Goal: Find specific page/section: Find specific page/section

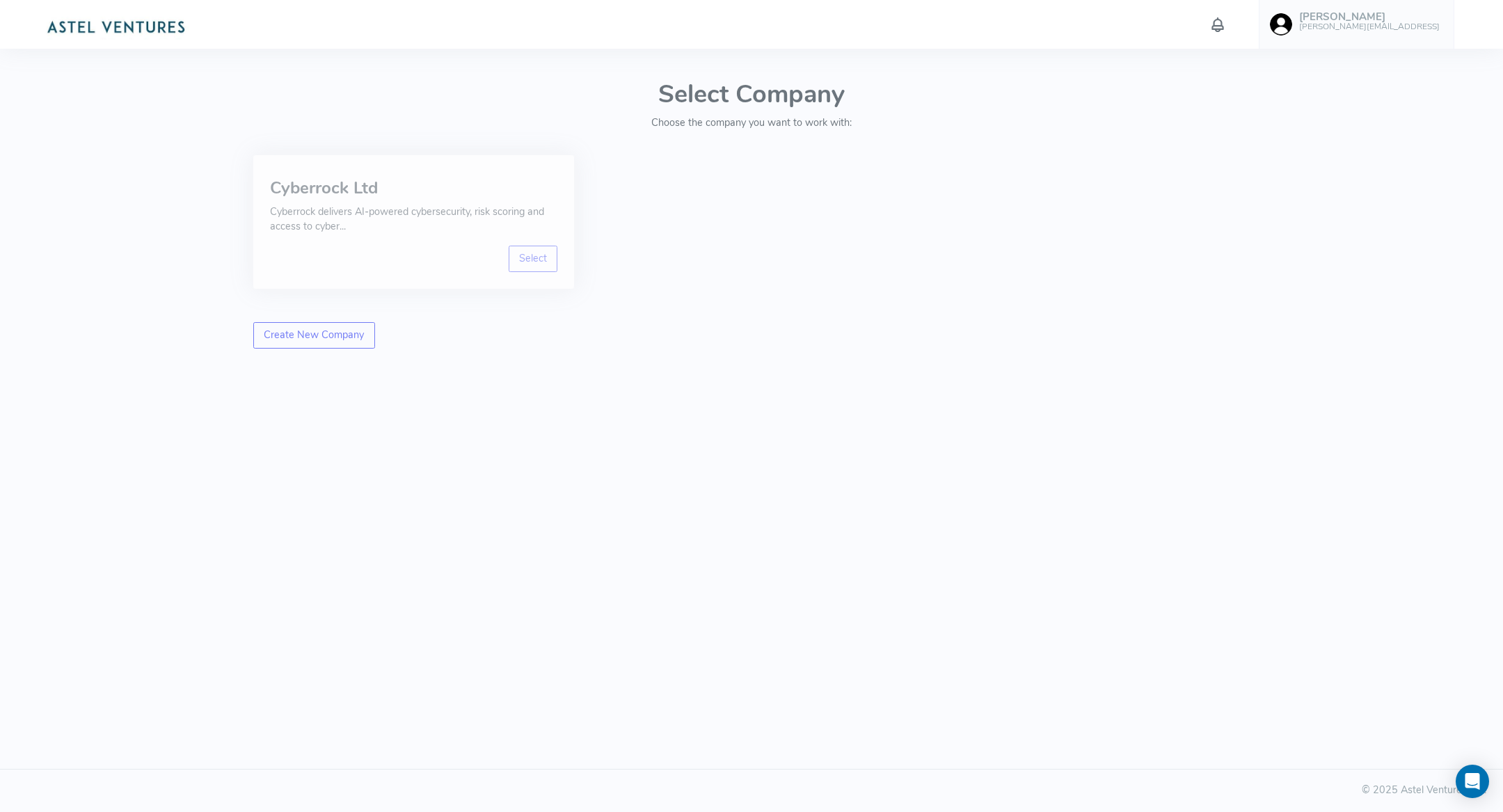
click at [534, 243] on div "Cyberrock Ltd Cyberrock delivers AI-powered cybersecurity, risk scoring and acc…" at bounding box center [414, 208] width 288 height 74
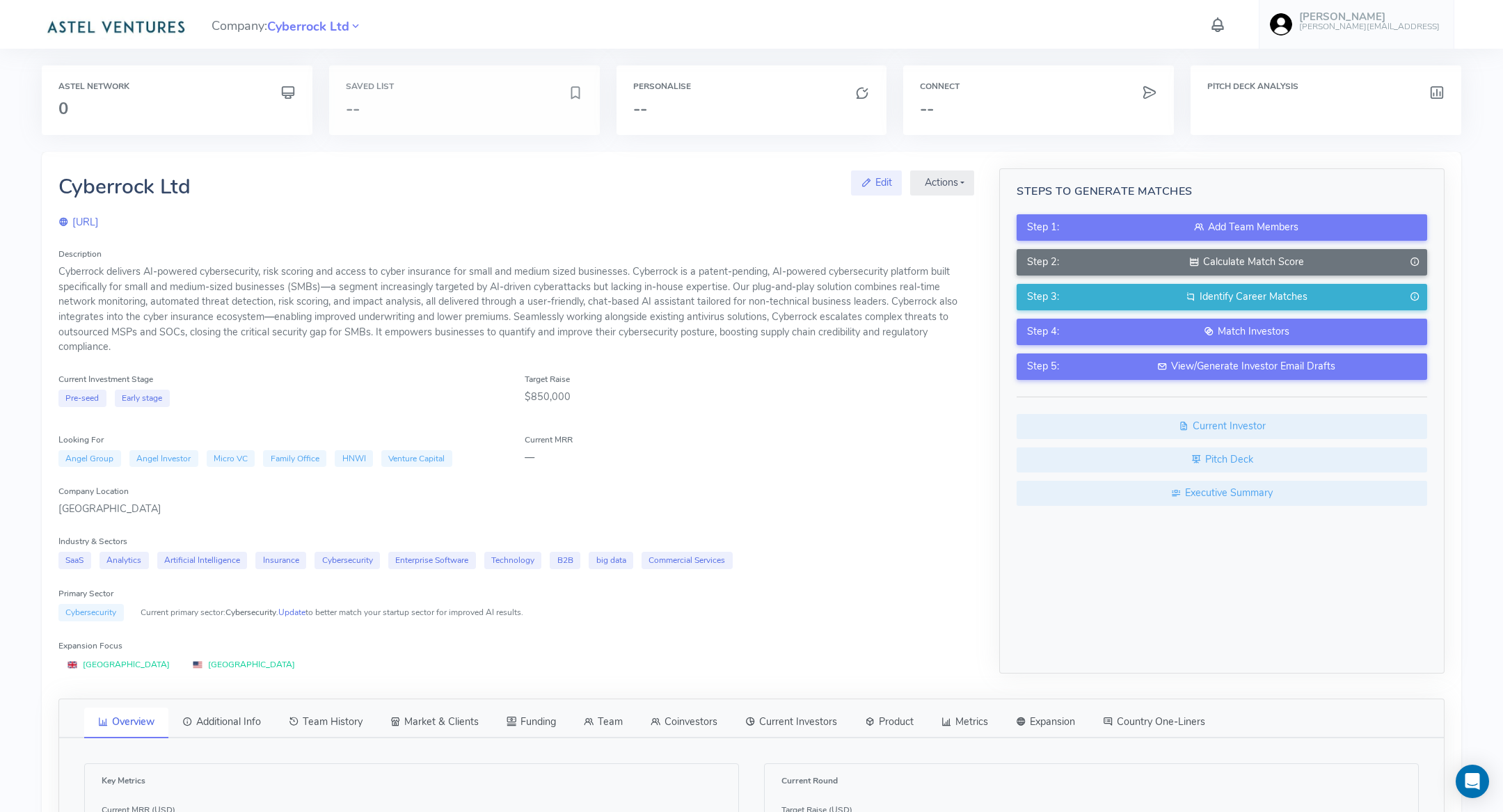
click at [414, 123] on div "Saved List --" at bounding box center [465, 99] width 271 height 69
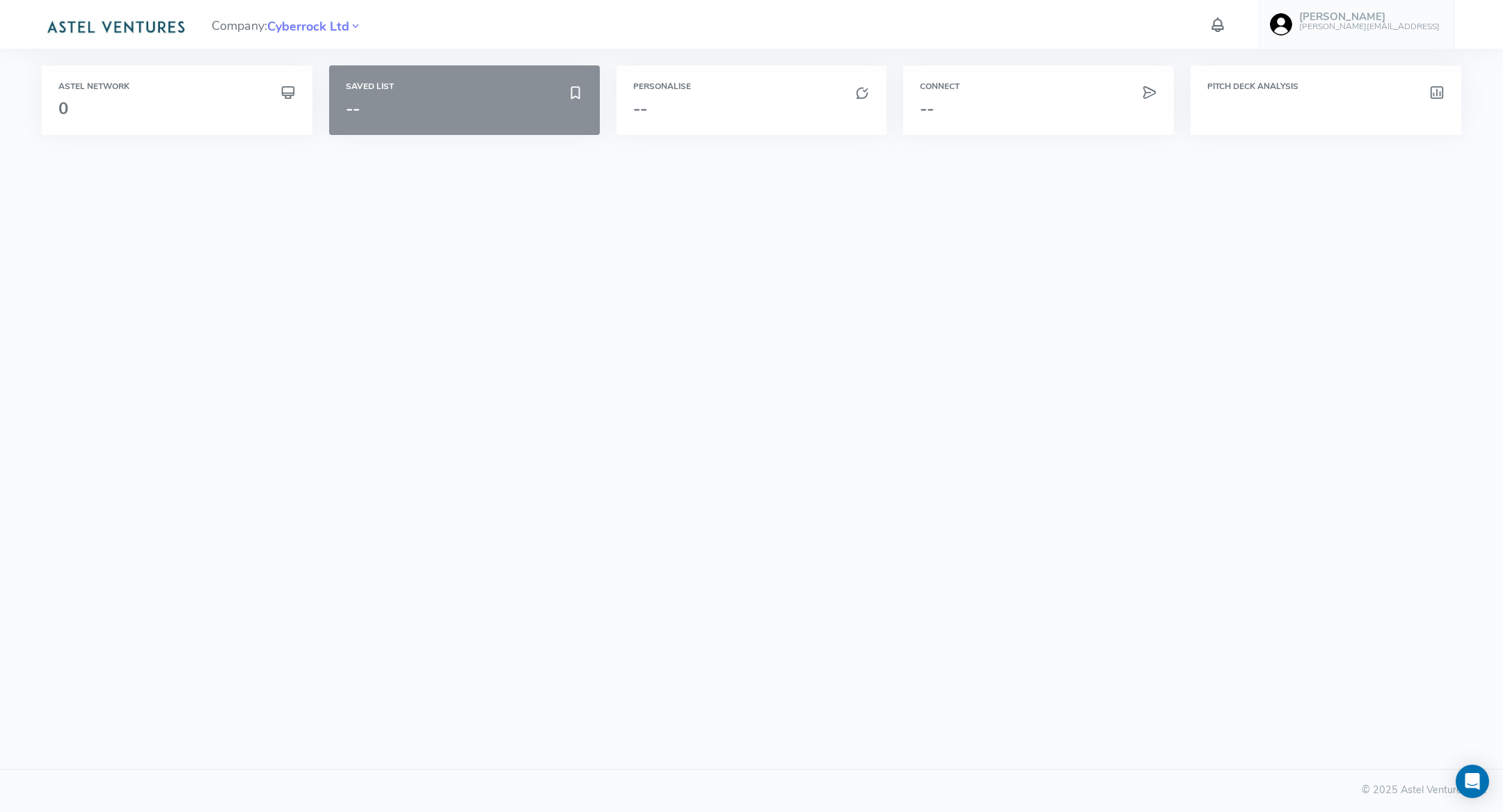
click at [389, 115] on h3 "--" at bounding box center [457, 108] width 222 height 18
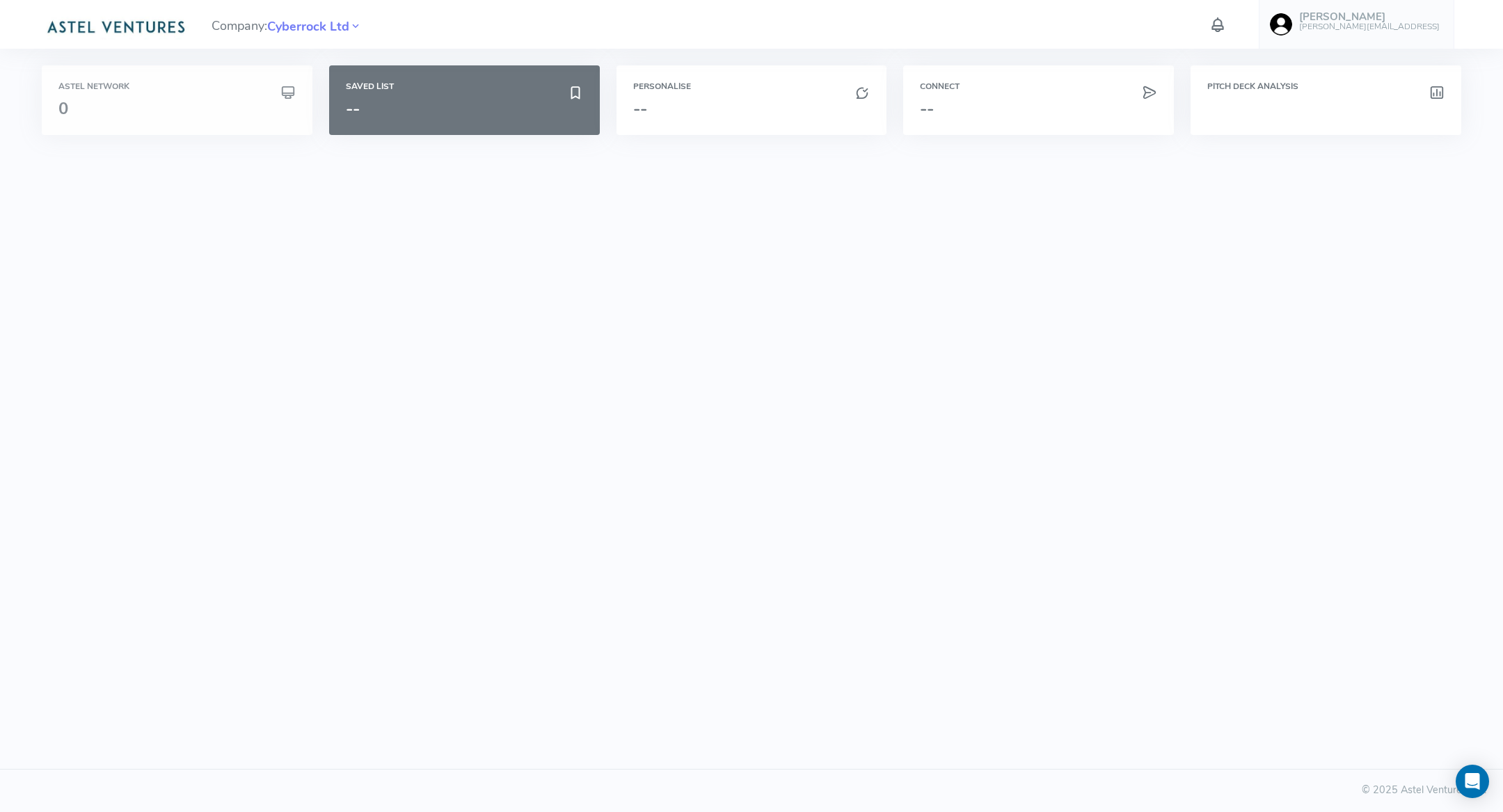
click at [191, 91] on div "Astel Network 0" at bounding box center [177, 99] width 238 height 36
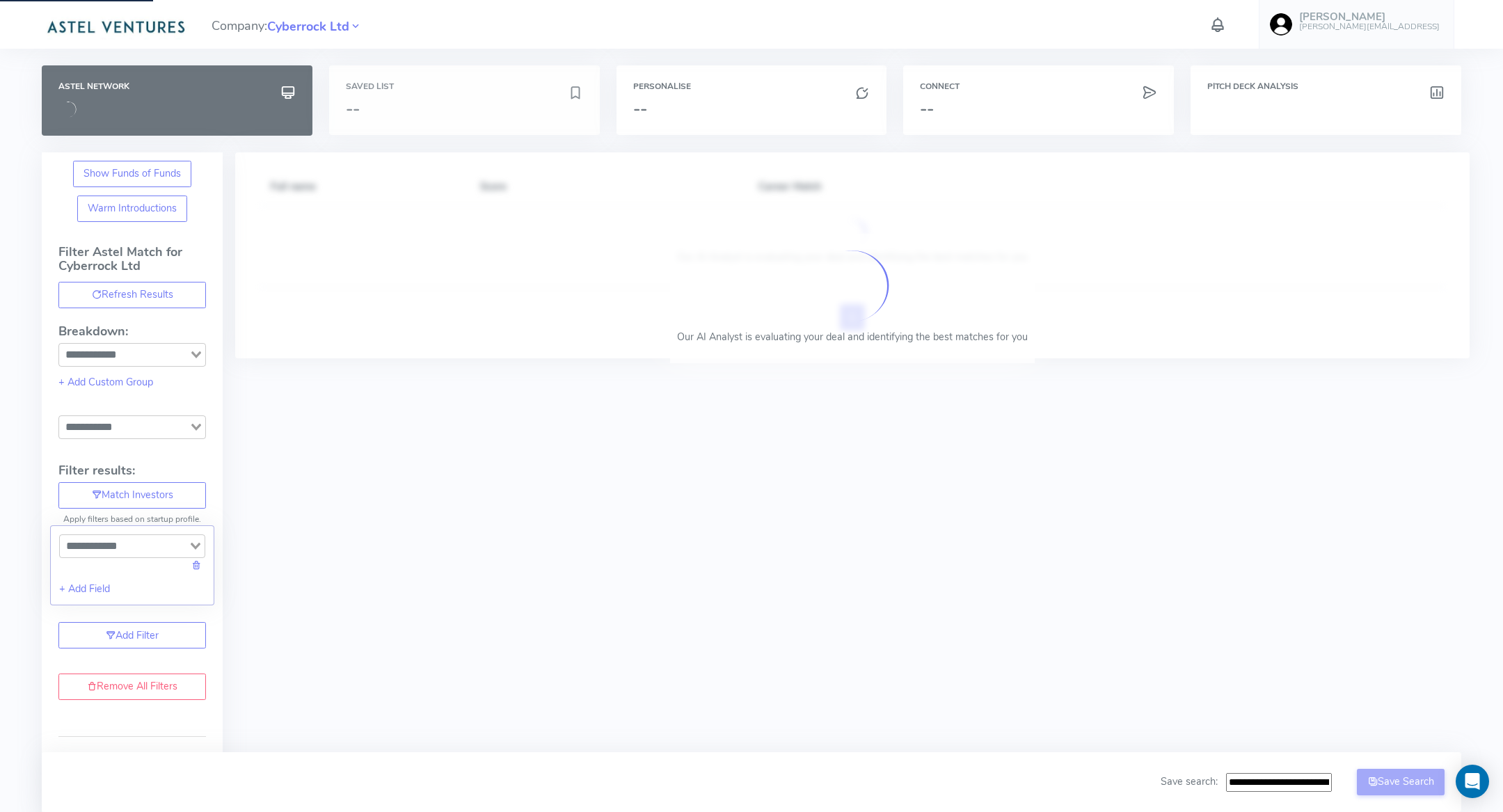
click at [471, 100] on h3 "--" at bounding box center [457, 108] width 222 height 18
